Goal: Transaction & Acquisition: Subscribe to service/newsletter

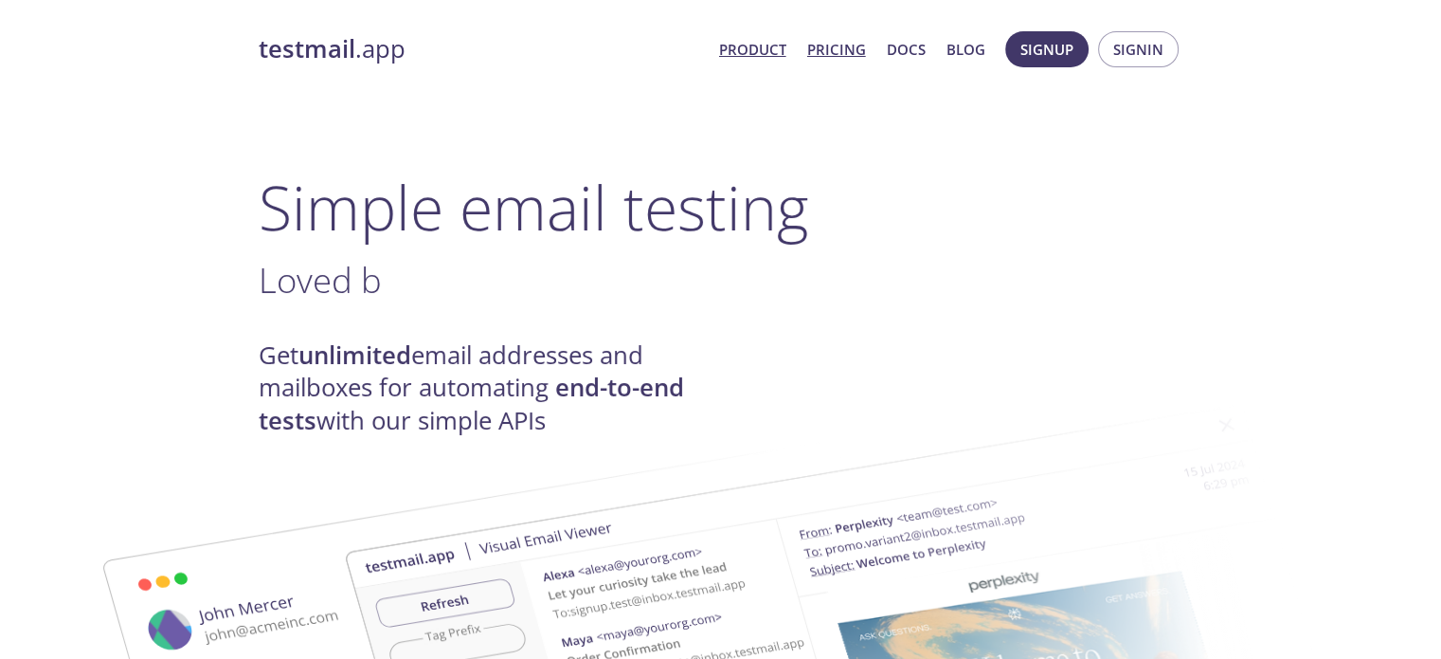
click at [838, 56] on link "Pricing" at bounding box center [836, 49] width 59 height 25
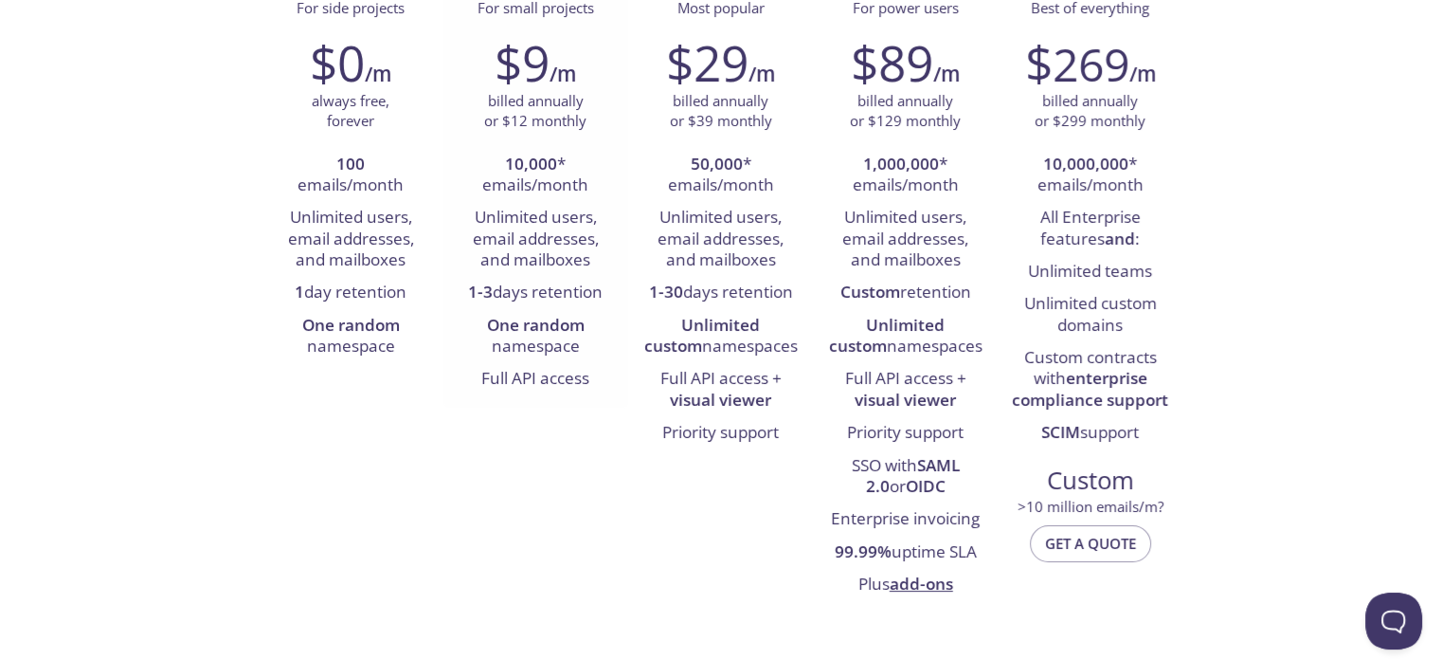
click at [549, 94] on p "billed annually or $12 monthly" at bounding box center [535, 111] width 102 height 41
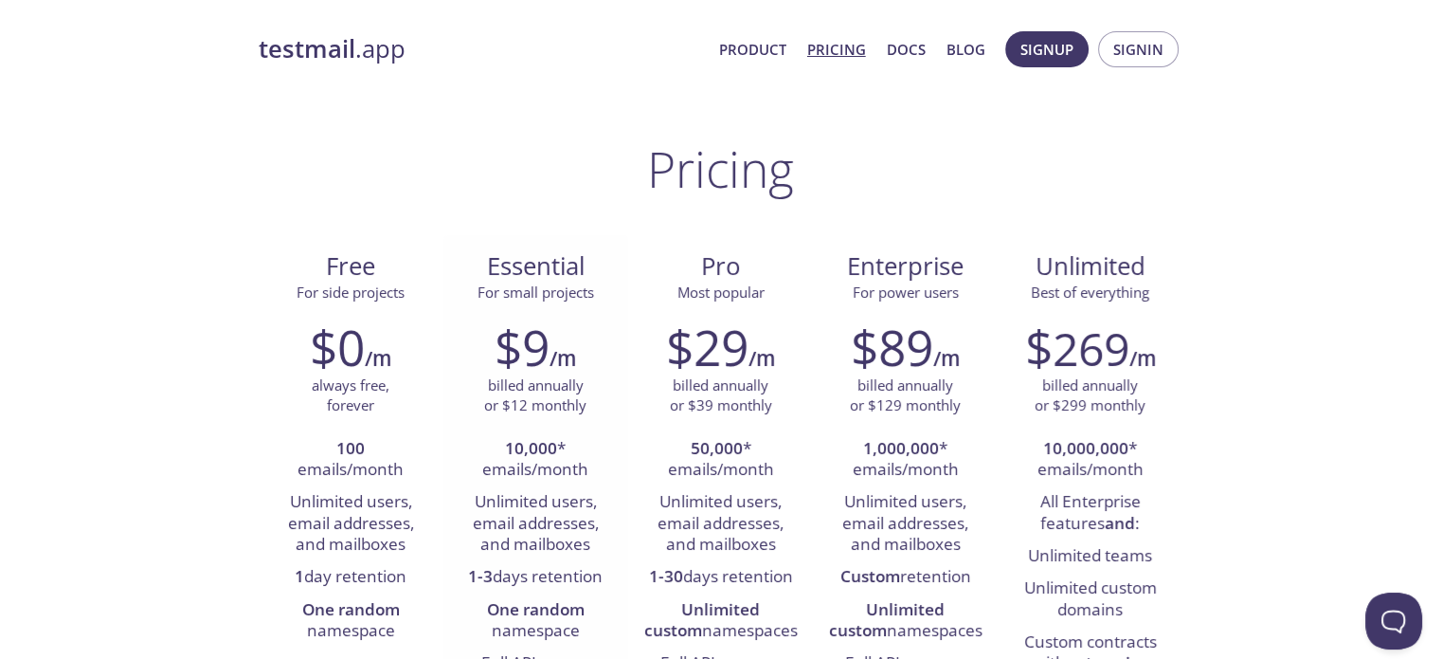
click at [502, 281] on span "Essential" at bounding box center [536, 266] width 154 height 32
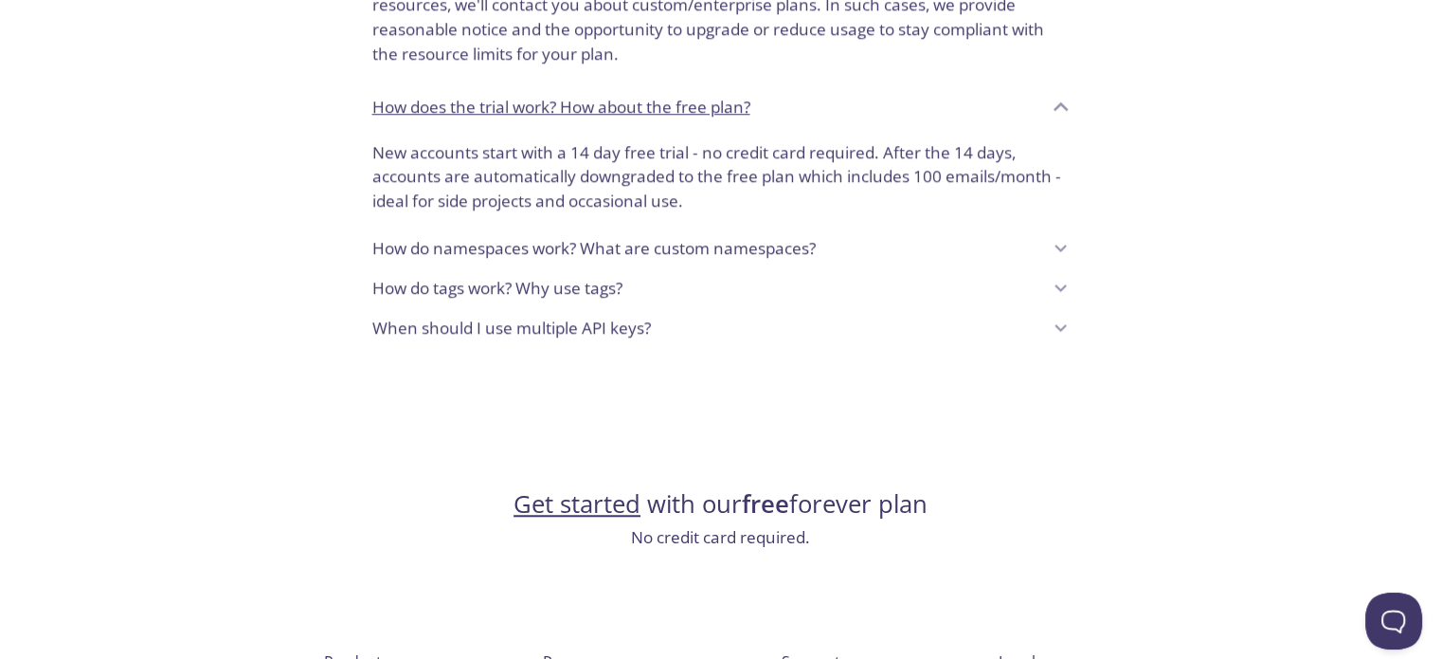
scroll to position [1664, 0]
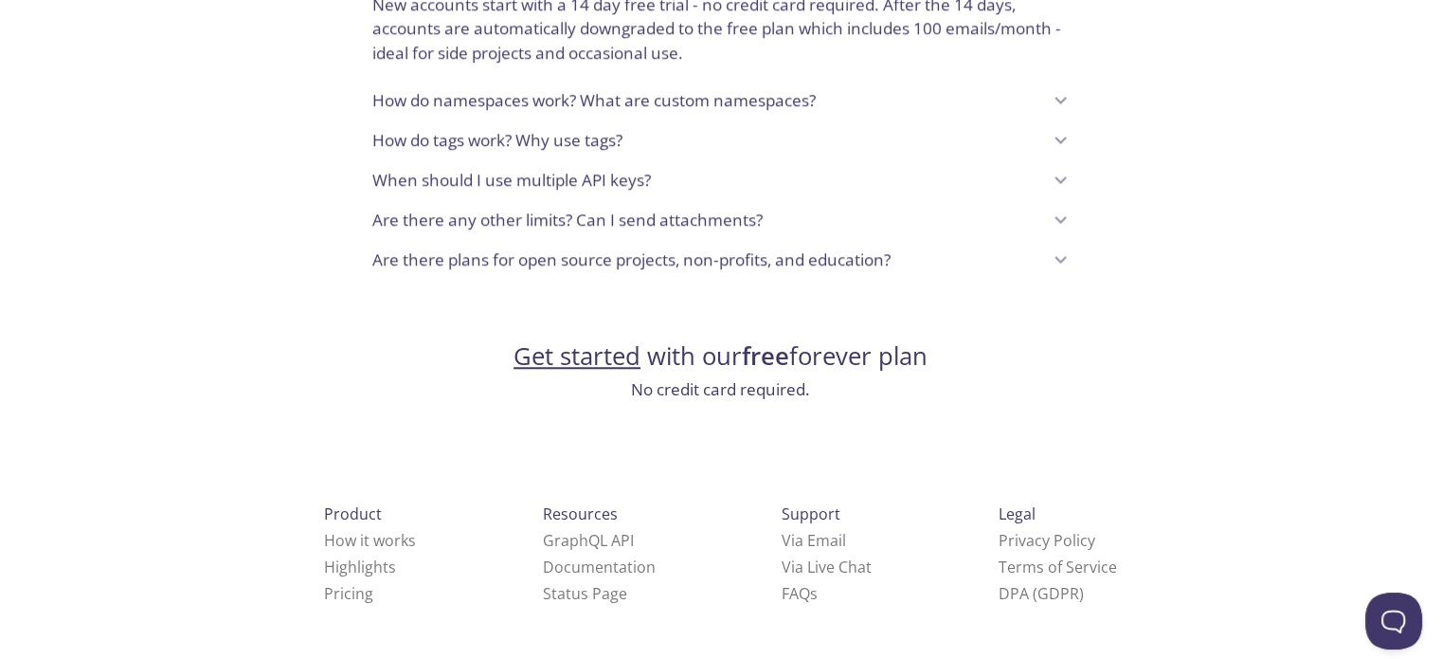
click at [596, 362] on link "Get started" at bounding box center [577, 355] width 127 height 33
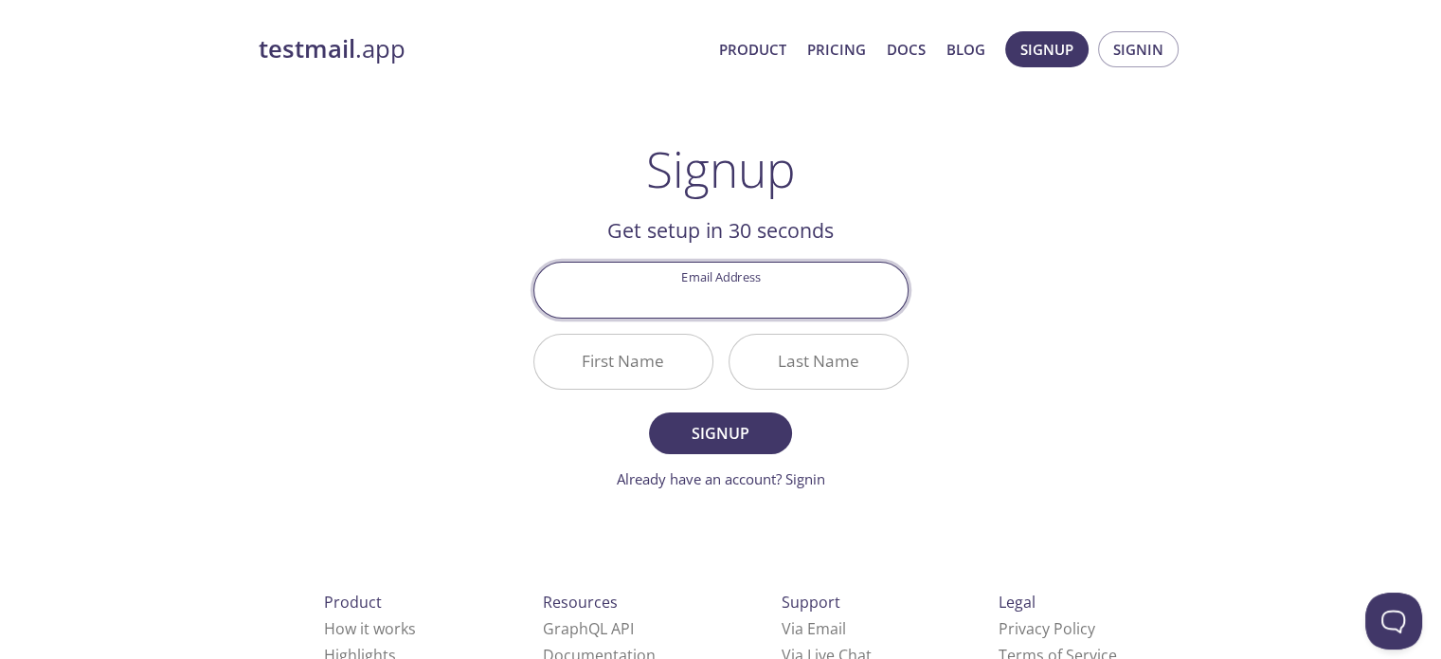
click at [753, 317] on div "Email Address" at bounding box center [721, 289] width 390 height 71
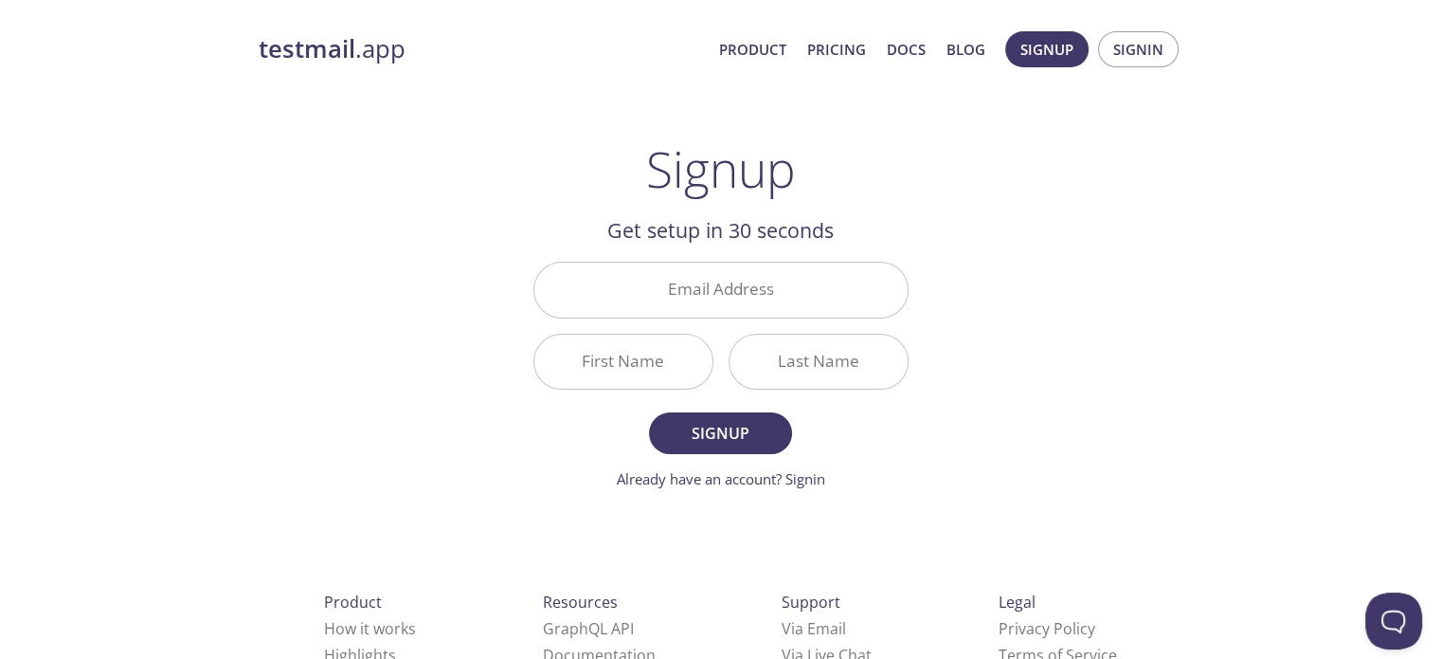
click at [739, 300] on input "Email Address" at bounding box center [720, 289] width 373 height 54
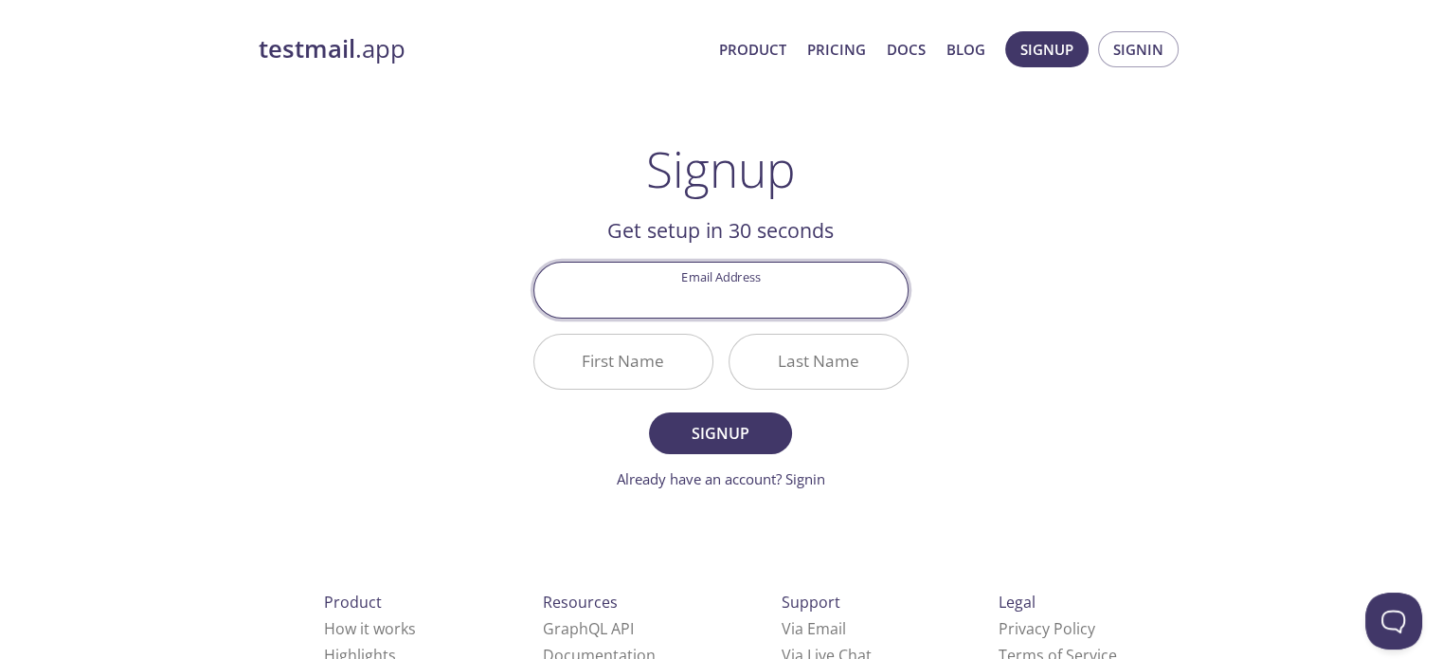
click at [1156, 350] on div "testmail .app Product Pricing Docs Blog Signup Signin Signup Get setup in 30 se…" at bounding box center [721, 454] width 970 height 870
